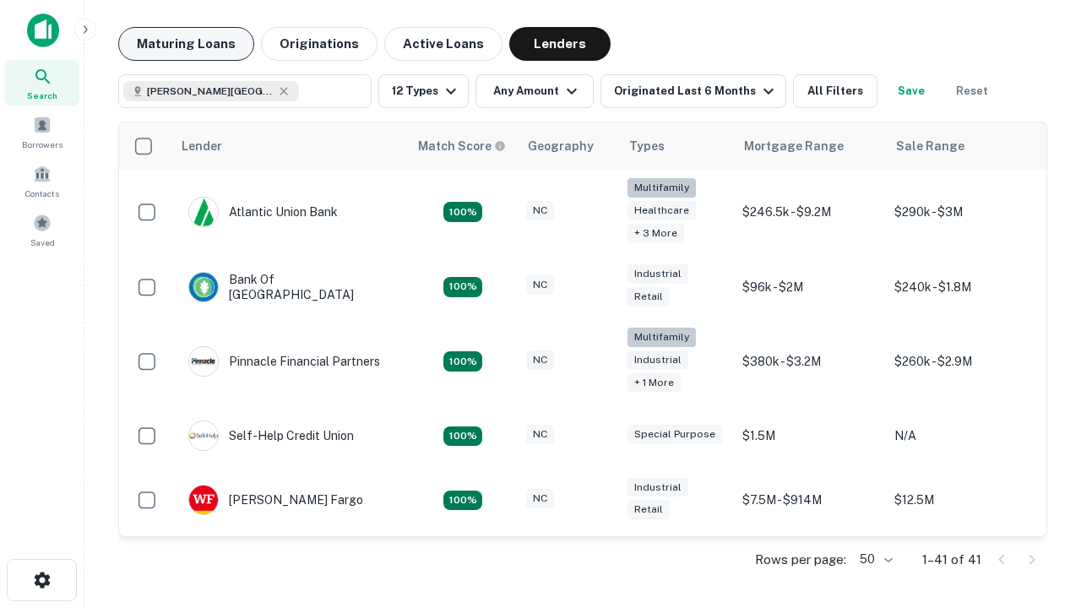
click at [186, 44] on button "Maturing Loans" at bounding box center [186, 44] width 136 height 34
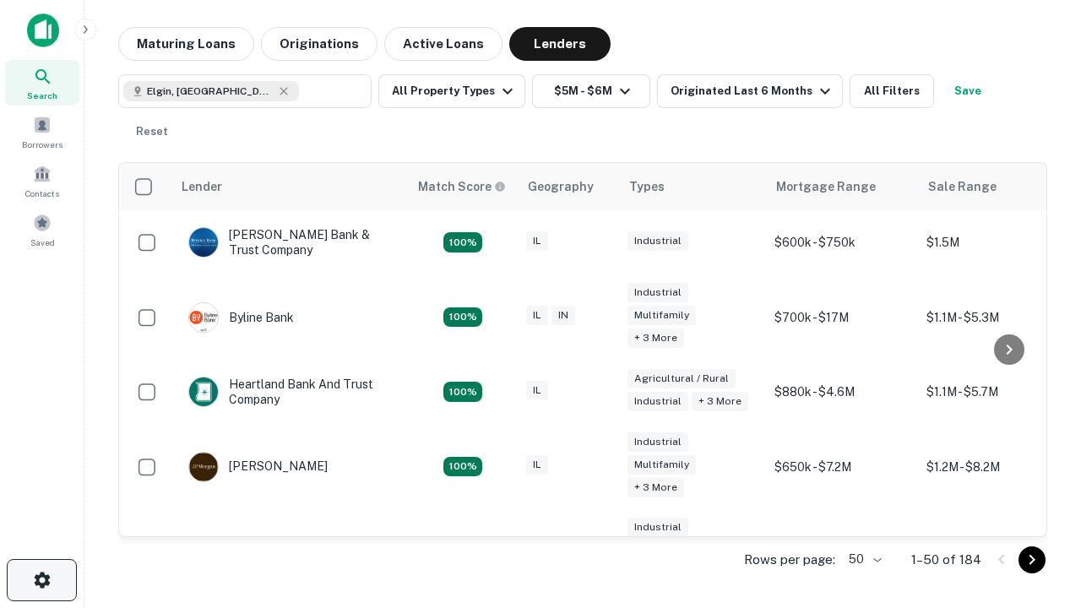
click at [41, 580] on icon "button" at bounding box center [42, 580] width 20 height 20
